Goal: Check status: Check status

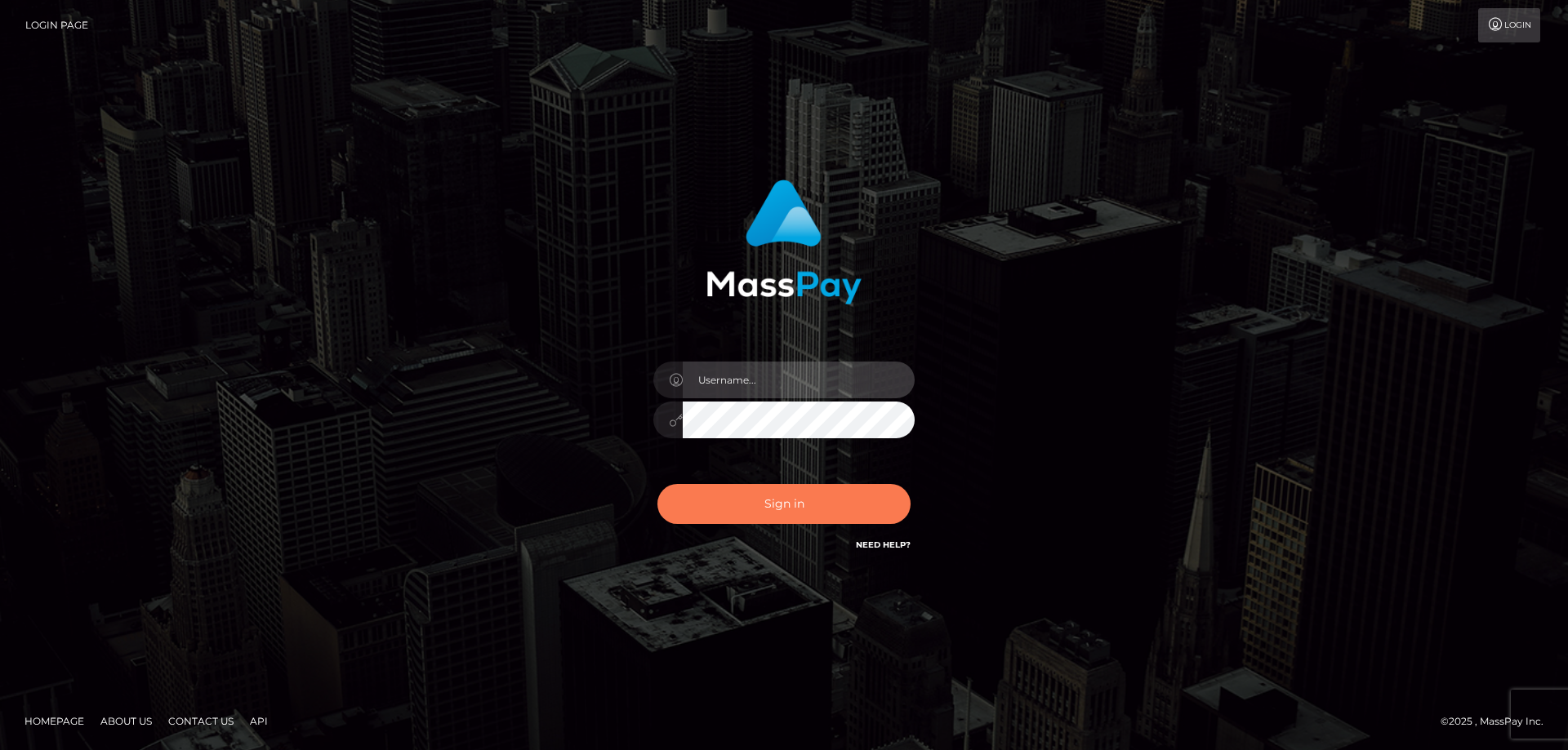
type input "Queen.megabonanza"
click at [795, 510] on button "Sign in" at bounding box center [784, 504] width 253 height 40
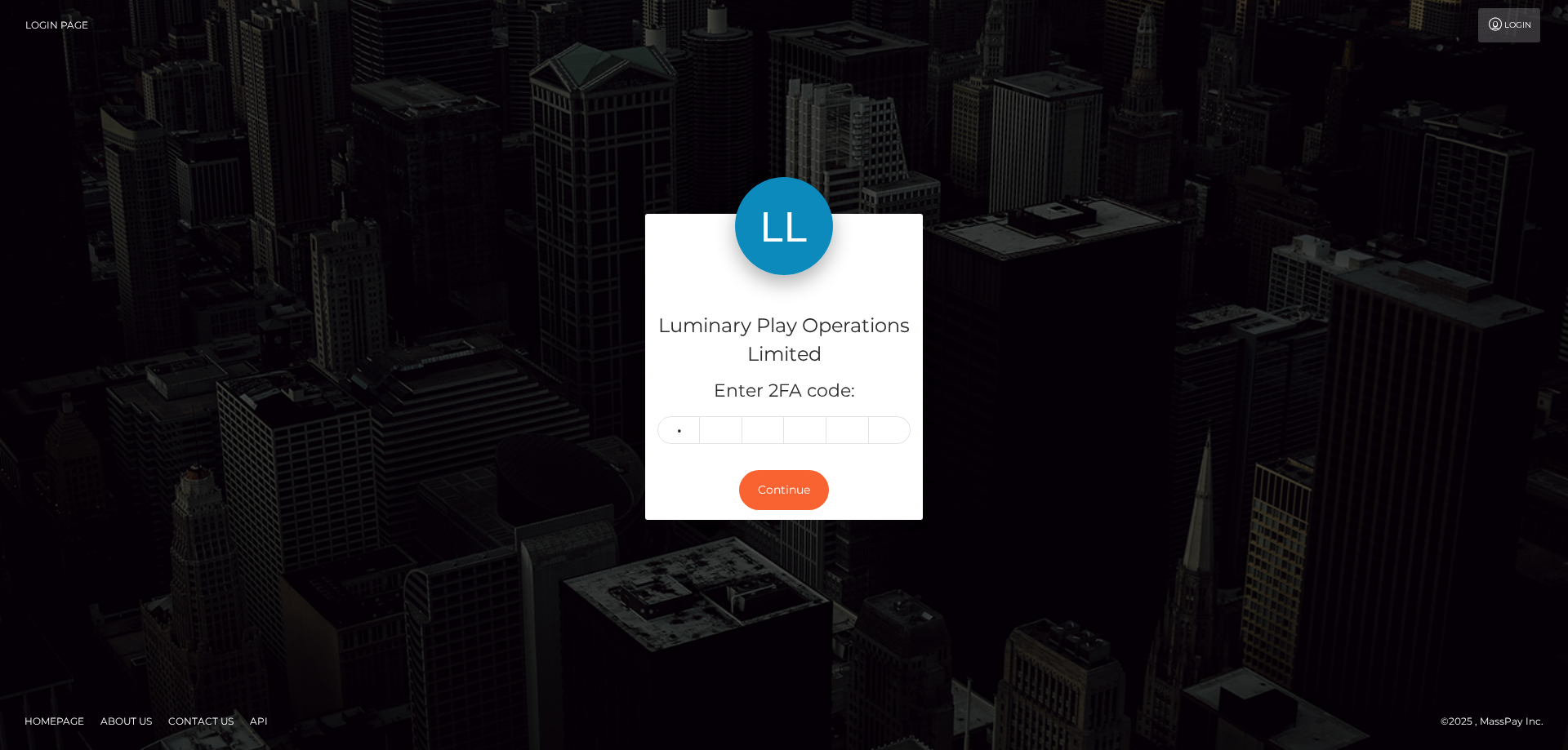
type input "8"
type input "6"
type input "7"
type input "5"
type input "9"
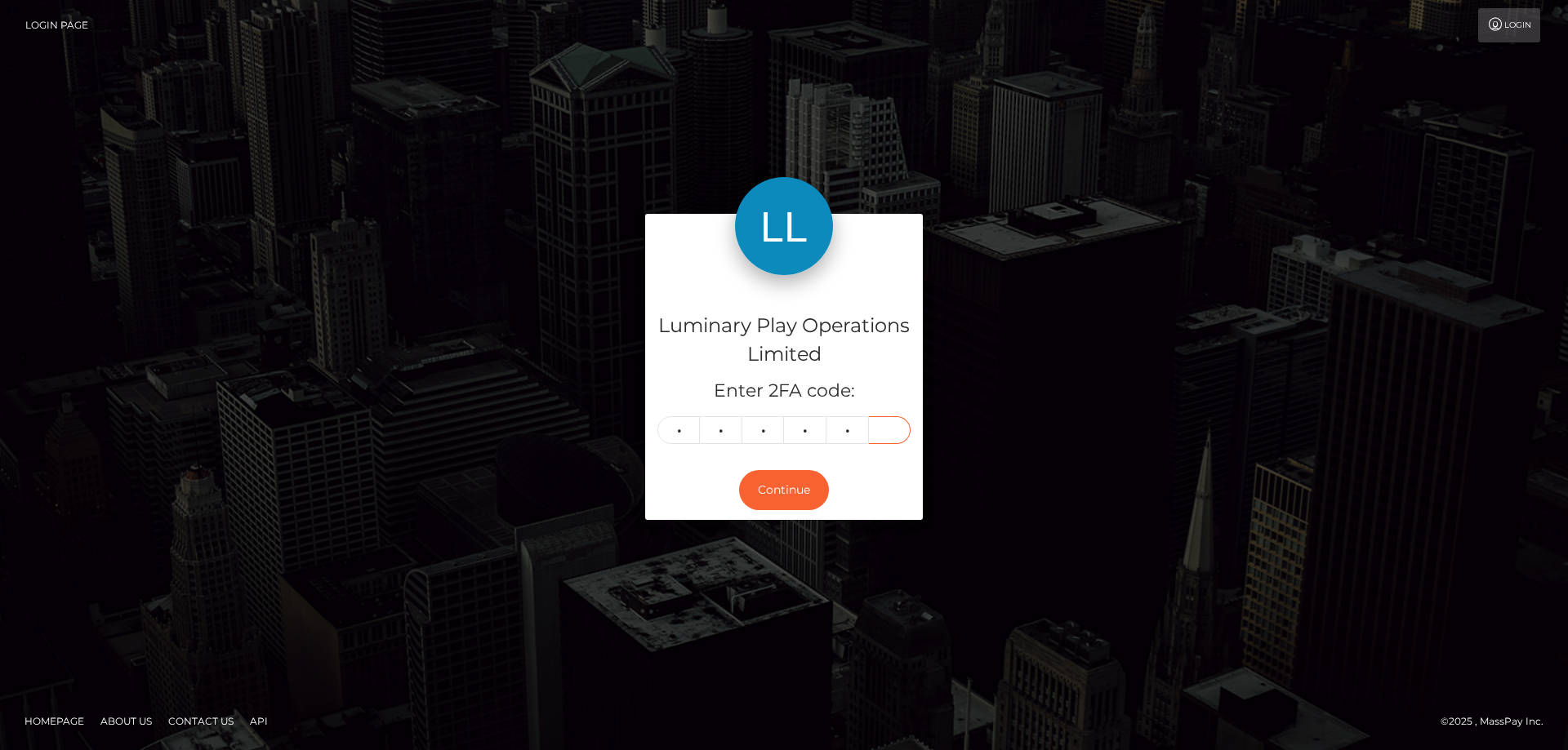
type input "0"
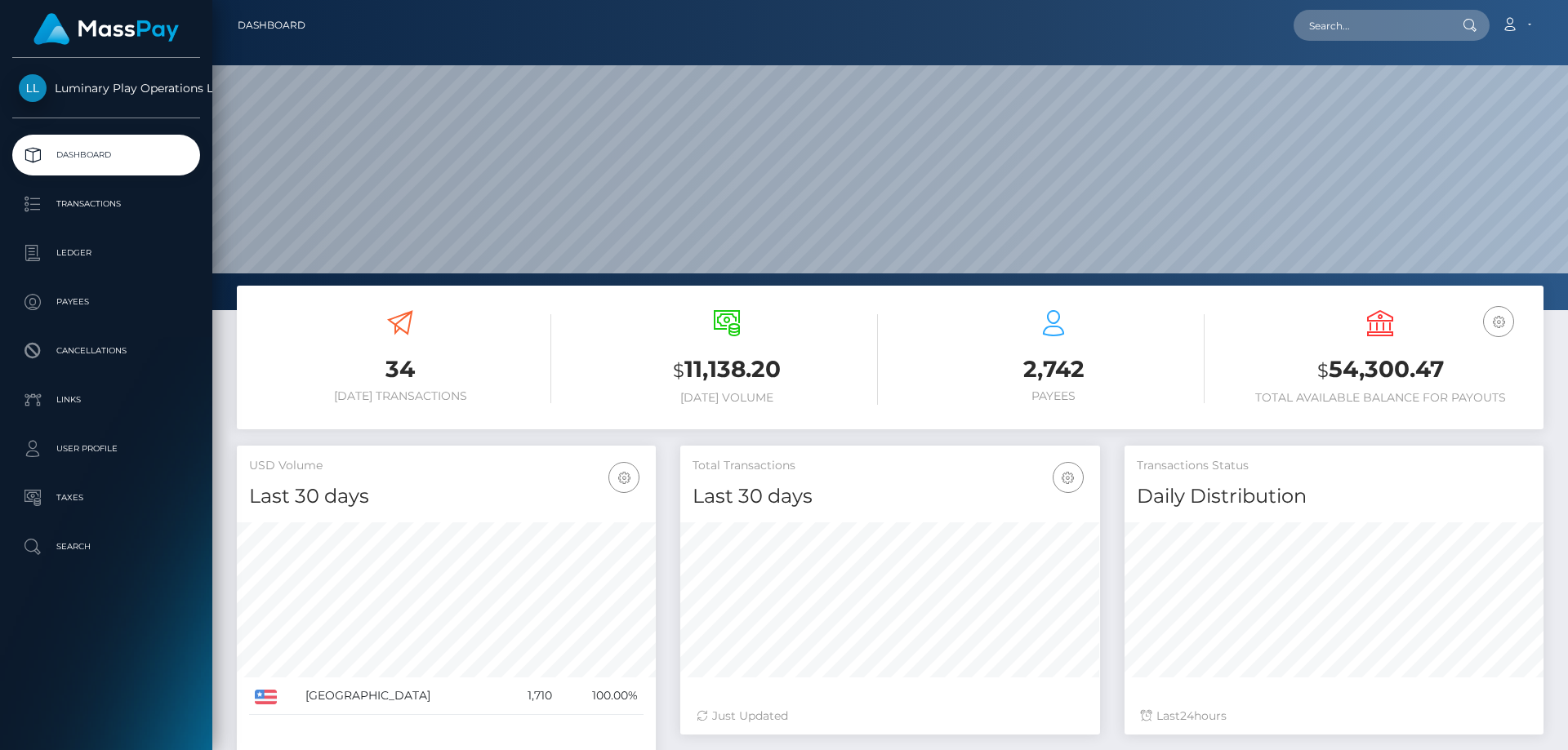
scroll to position [290, 420]
drag, startPoint x: 1449, startPoint y: 369, endPoint x: 1332, endPoint y: 369, distance: 117.0
click at [1332, 369] on h3 "$ 54,300.47" at bounding box center [1379, 369] width 302 height 33
copy h3 "54,300.47"
